Goal: Information Seeking & Learning: Learn about a topic

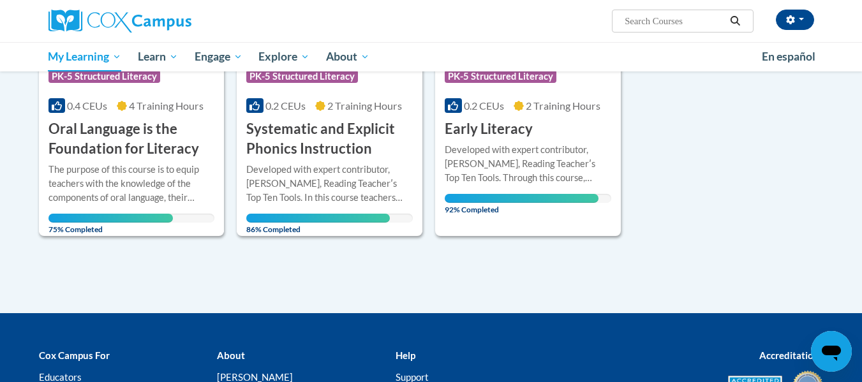
scroll to position [304, 0]
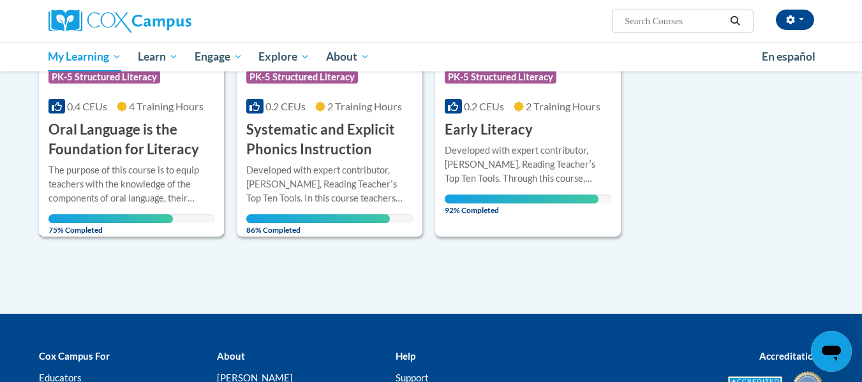
click at [135, 152] on h3 "Oral Language is the Foundation for Literacy" at bounding box center [131, 140] width 167 height 40
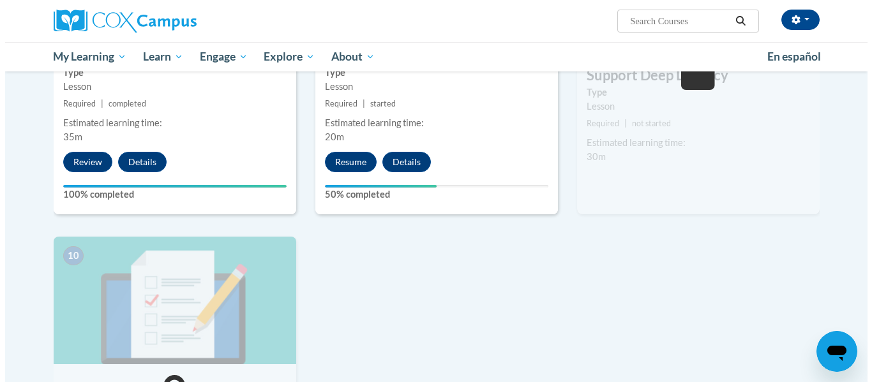
scroll to position [1156, 0]
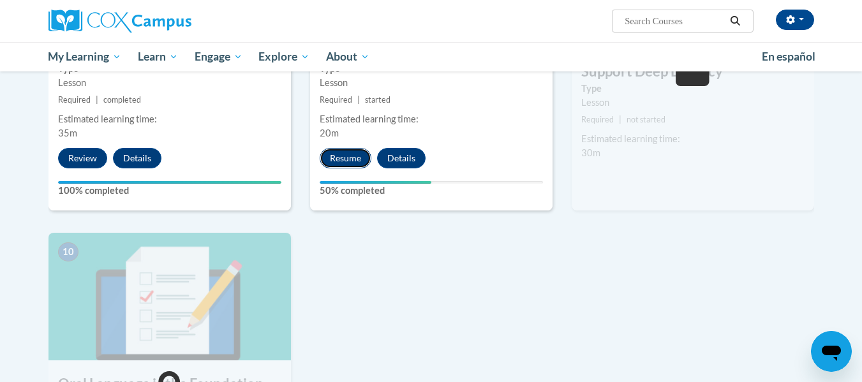
click at [320, 154] on button "Resume" at bounding box center [346, 158] width 52 height 20
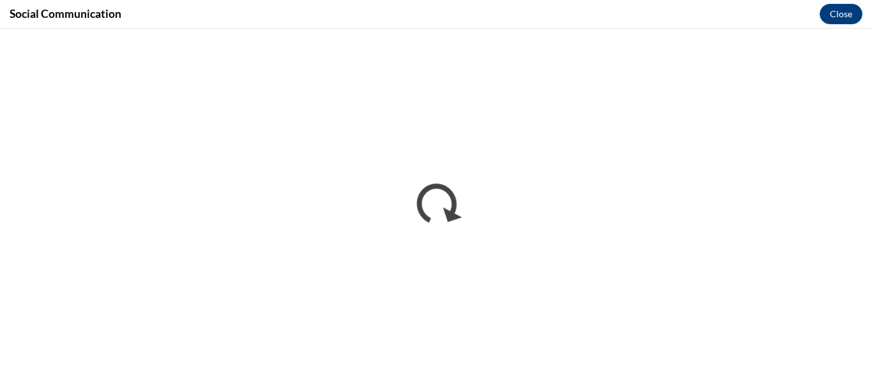
scroll to position [0, 0]
